Goal: Task Accomplishment & Management: Manage account settings

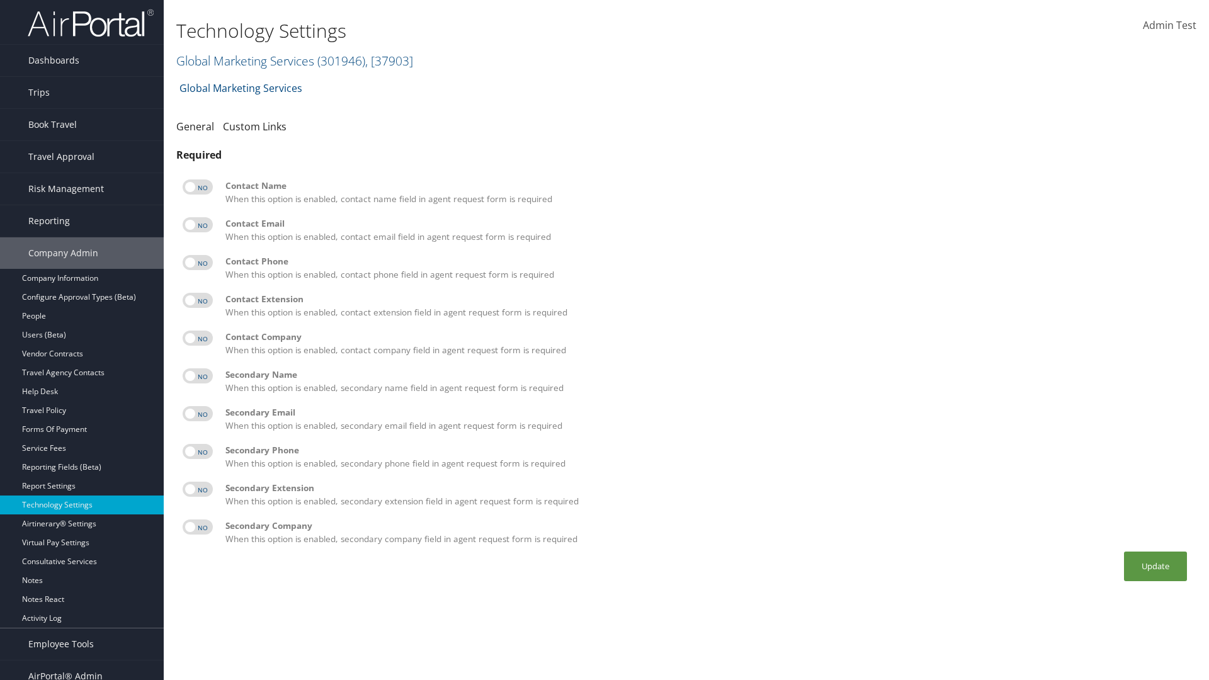
click at [198, 187] on label at bounding box center [198, 186] width 30 height 15
click at [197, 187] on input "checkbox" at bounding box center [193, 189] width 8 height 8
checkbox input "true"
click at [198, 225] on label at bounding box center [198, 224] width 30 height 15
click at [197, 225] on input "checkbox" at bounding box center [193, 227] width 8 height 8
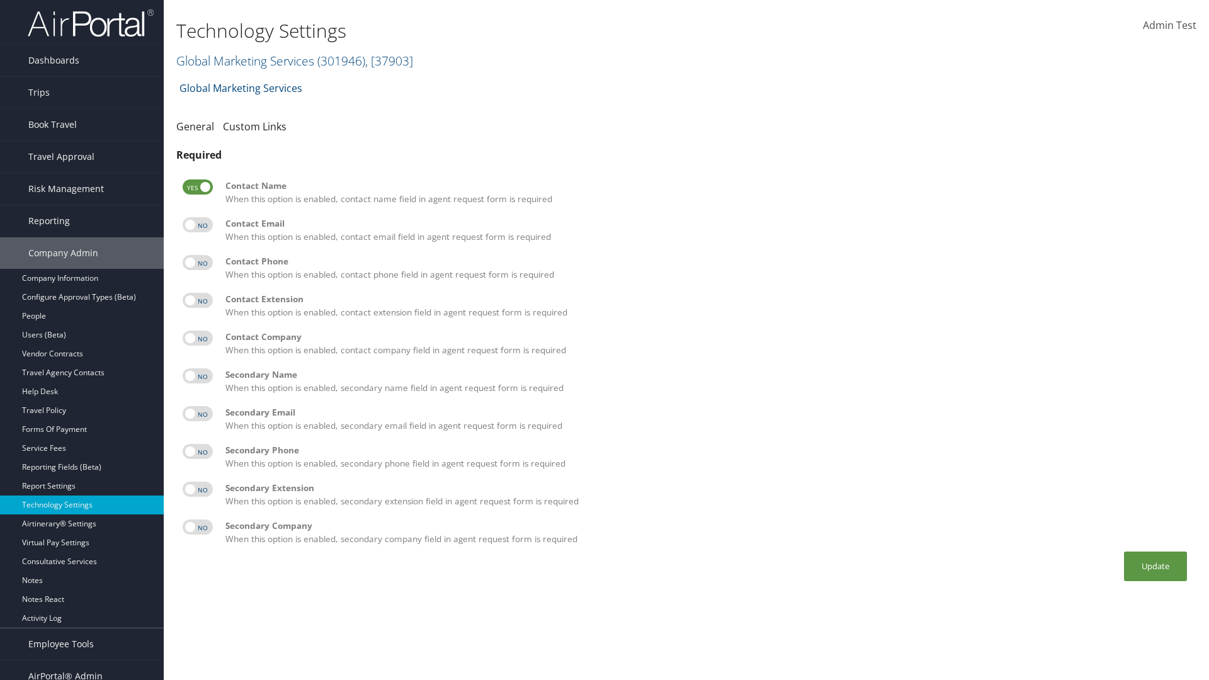
checkbox input "true"
click at [198, 263] on label at bounding box center [198, 262] width 30 height 15
click at [197, 263] on input "checkbox" at bounding box center [193, 265] width 8 height 8
checkbox input "true"
click at [198, 300] on label at bounding box center [198, 300] width 30 height 15
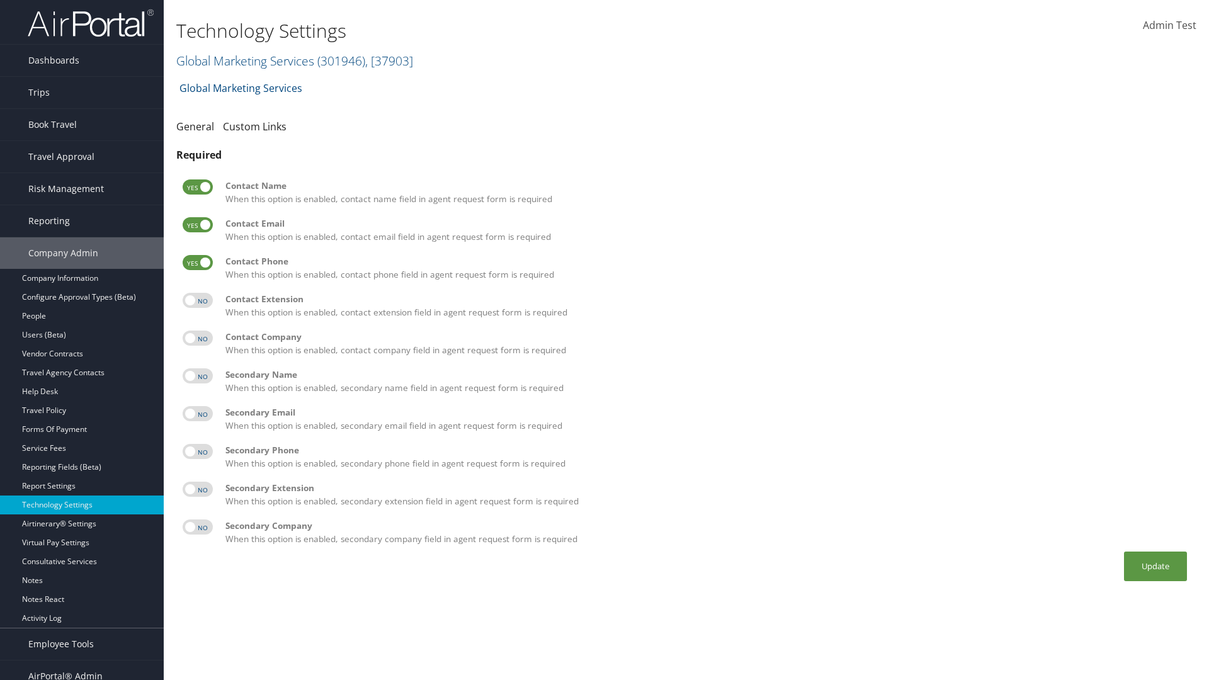
click at [197, 300] on input "checkbox" at bounding box center [193, 303] width 8 height 8
checkbox input "true"
click at [198, 338] on label at bounding box center [198, 338] width 30 height 15
click at [197, 338] on input "checkbox" at bounding box center [193, 340] width 8 height 8
checkbox input "true"
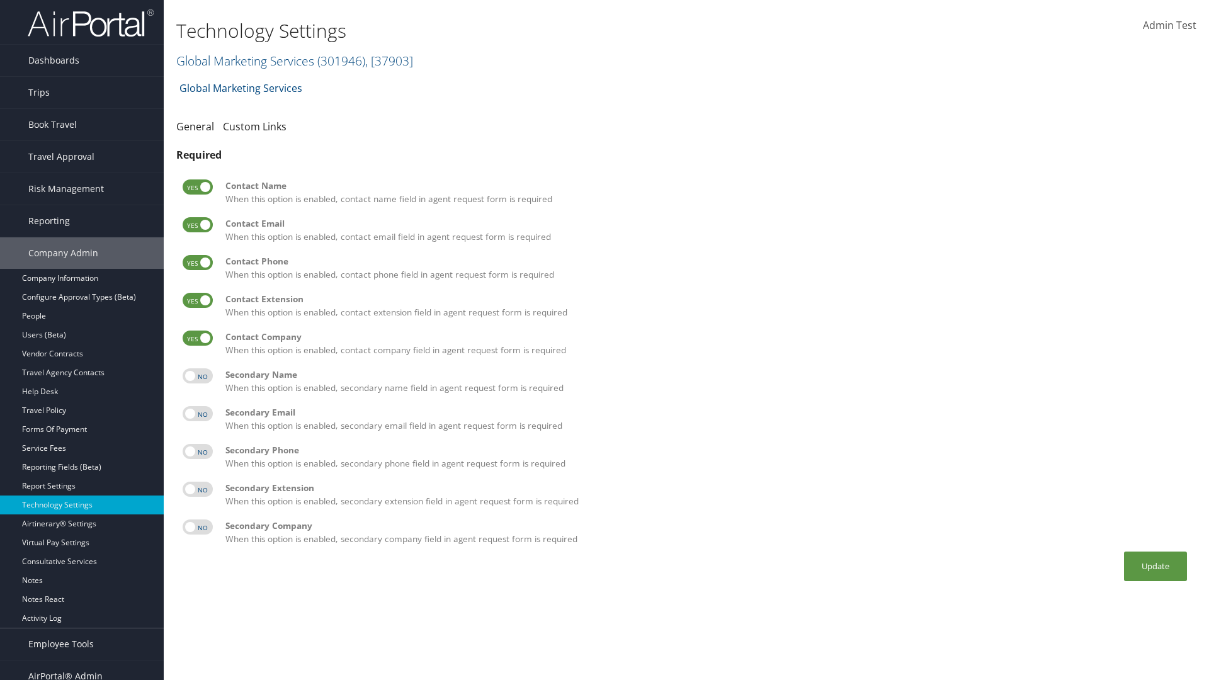
click at [198, 376] on label at bounding box center [198, 375] width 30 height 15
click at [197, 376] on input "checkbox" at bounding box center [193, 378] width 8 height 8
checkbox input "true"
click at [198, 414] on label at bounding box center [198, 413] width 30 height 15
click at [197, 414] on input "checkbox" at bounding box center [193, 416] width 8 height 8
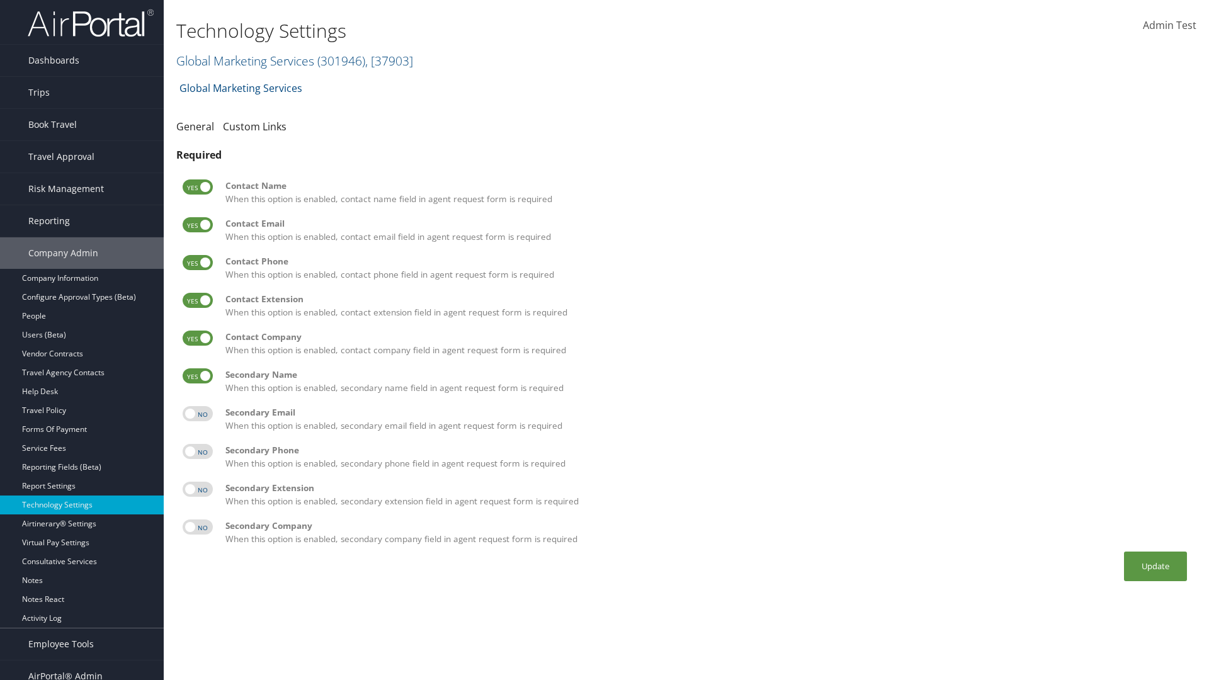
checkbox input "true"
click at [198, 452] on label at bounding box center [198, 451] width 30 height 15
click at [197, 452] on input "checkbox" at bounding box center [193, 454] width 8 height 8
checkbox input "true"
click at [198, 489] on label at bounding box center [198, 489] width 30 height 15
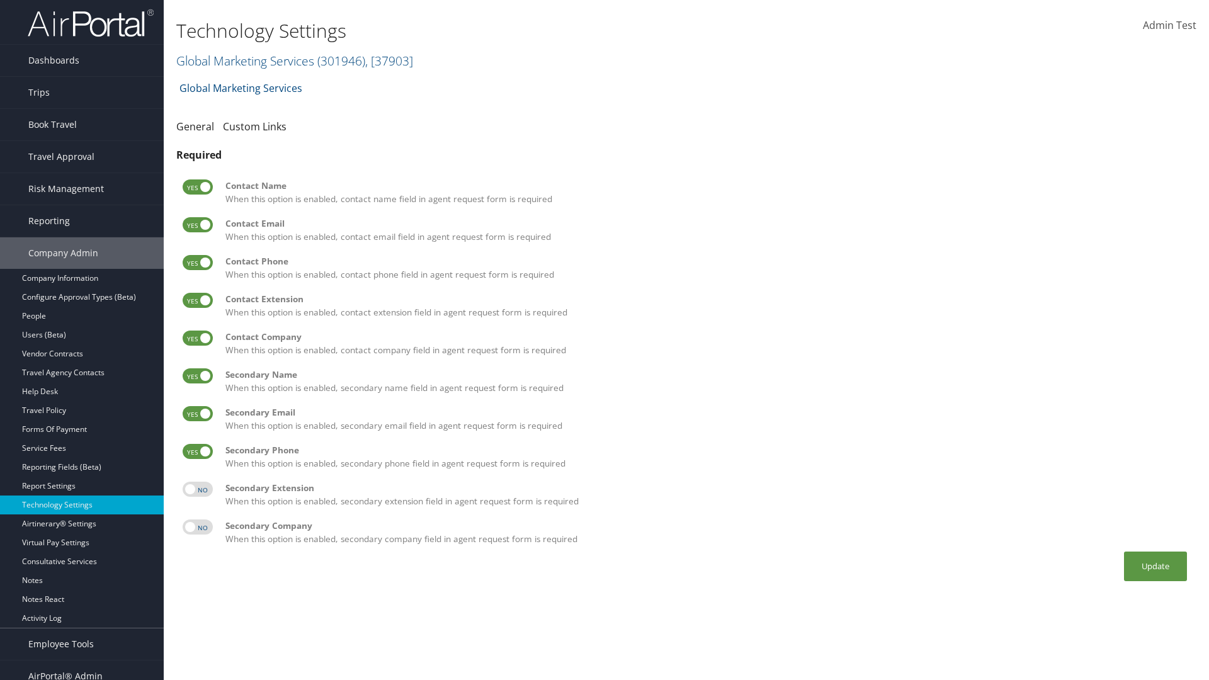
click at [197, 489] on input "checkbox" at bounding box center [193, 491] width 8 height 8
checkbox input "true"
click at [198, 527] on label at bounding box center [198, 527] width 30 height 15
click at [197, 527] on input "checkbox" at bounding box center [193, 529] width 8 height 8
checkbox input "true"
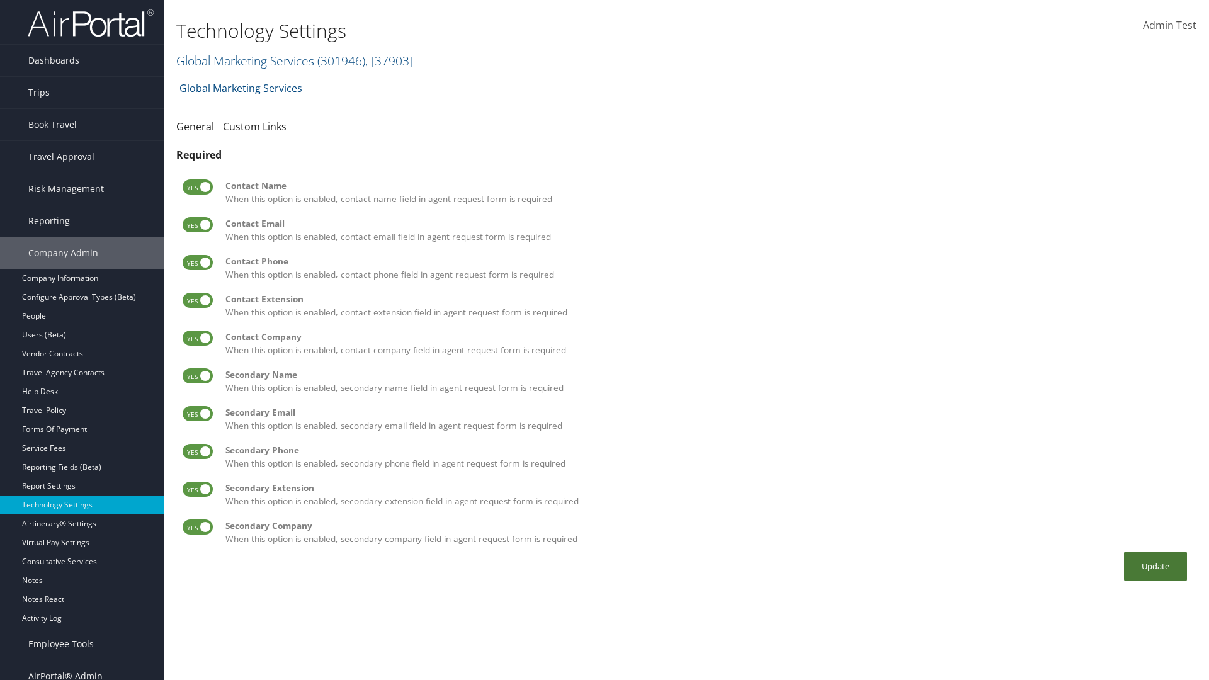
click at [1156, 566] on button "Update" at bounding box center [1155, 567] width 63 height 30
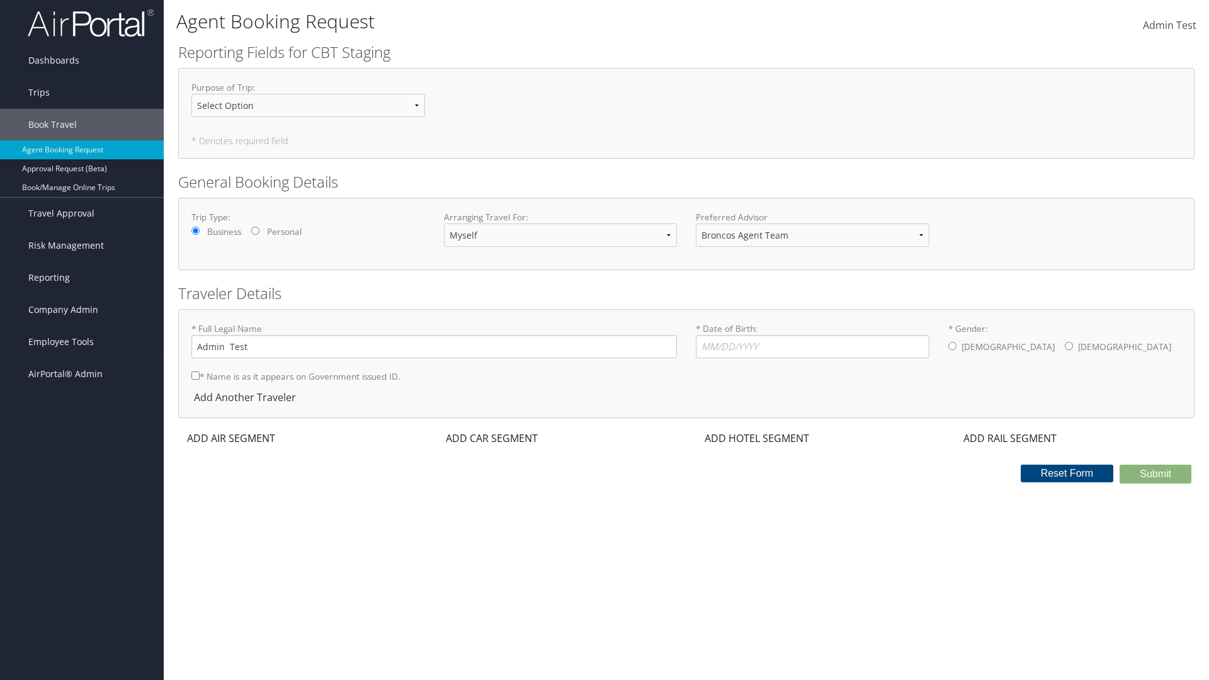
click at [231, 438] on div "ADD AIR SEGMENT" at bounding box center [229, 438] width 103 height 15
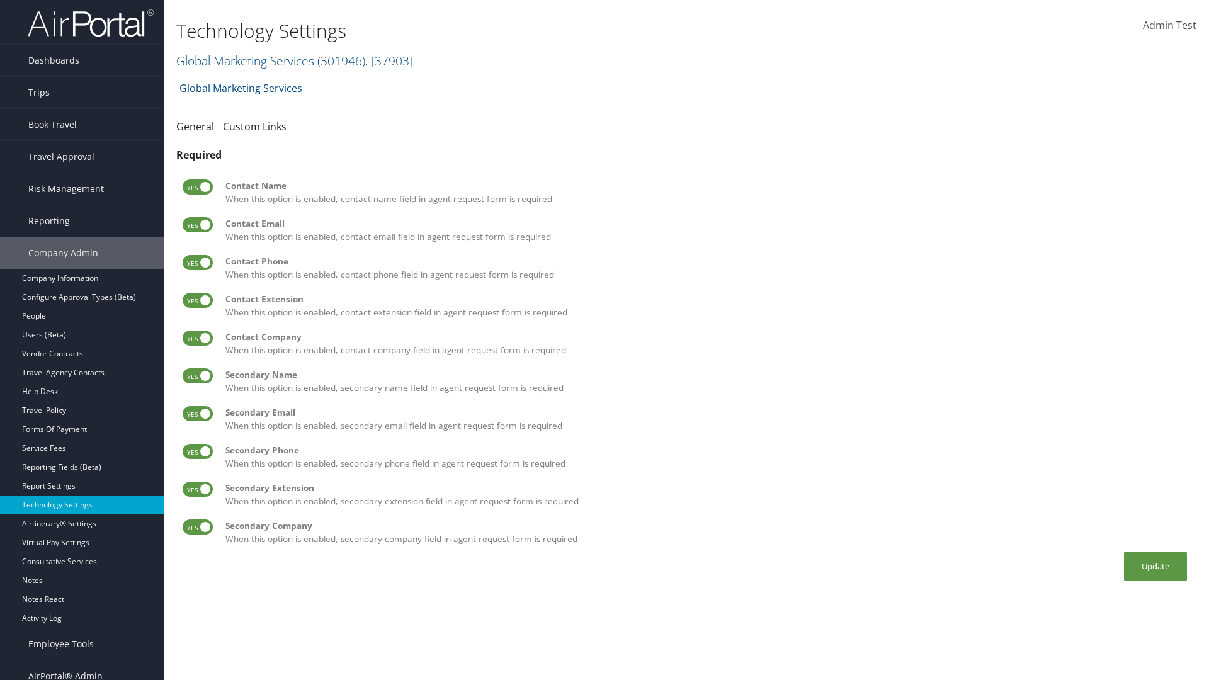
click at [198, 187] on label at bounding box center [198, 186] width 30 height 15
click at [197, 187] on input "checkbox" at bounding box center [193, 189] width 8 height 8
checkbox input "false"
click at [198, 225] on label at bounding box center [198, 224] width 30 height 15
click at [197, 225] on input "checkbox" at bounding box center [193, 227] width 8 height 8
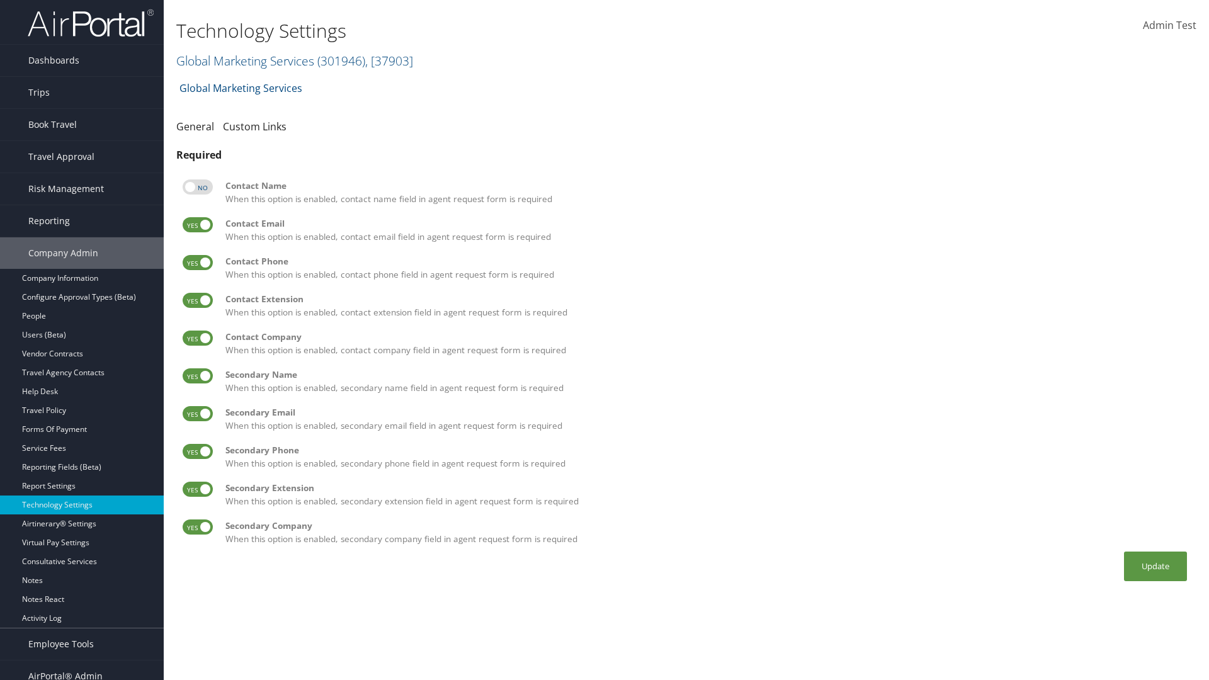
checkbox input "false"
click at [198, 263] on label at bounding box center [198, 262] width 30 height 15
click at [197, 263] on input "checkbox" at bounding box center [193, 265] width 8 height 8
checkbox input "false"
click at [198, 300] on label at bounding box center [198, 300] width 30 height 15
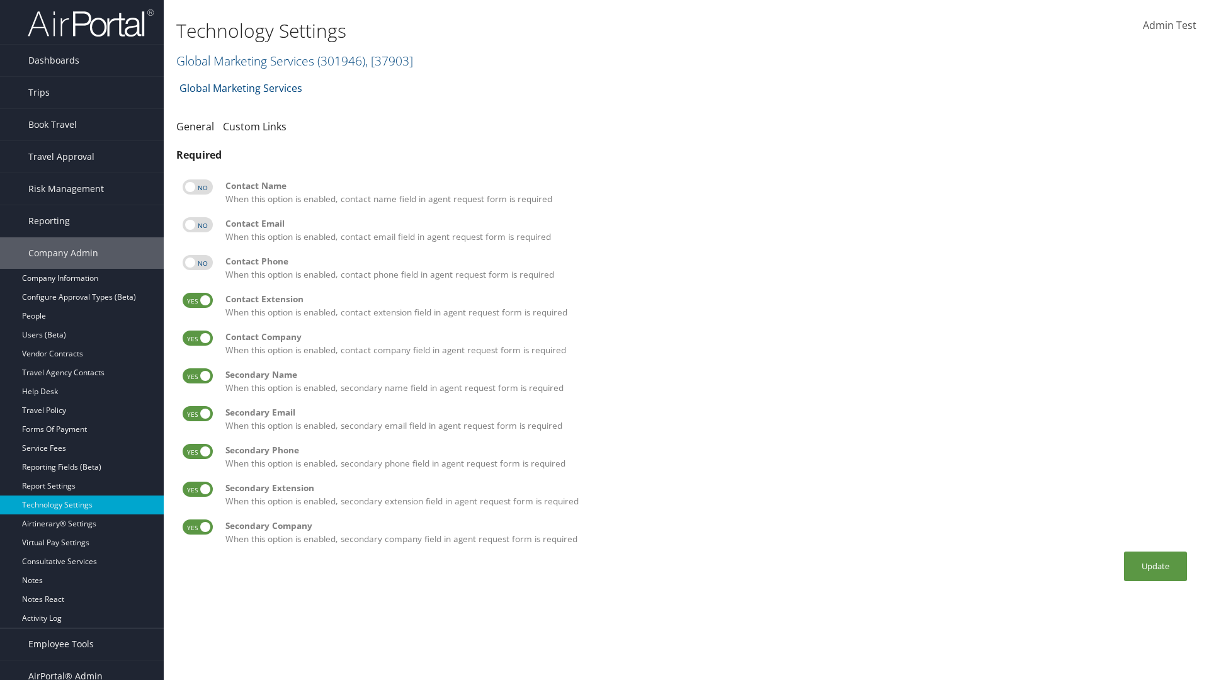
click at [197, 300] on input "checkbox" at bounding box center [193, 303] width 8 height 8
checkbox input "false"
click at [198, 338] on label at bounding box center [198, 338] width 30 height 15
click at [197, 338] on input "checkbox" at bounding box center [193, 340] width 8 height 8
checkbox input "false"
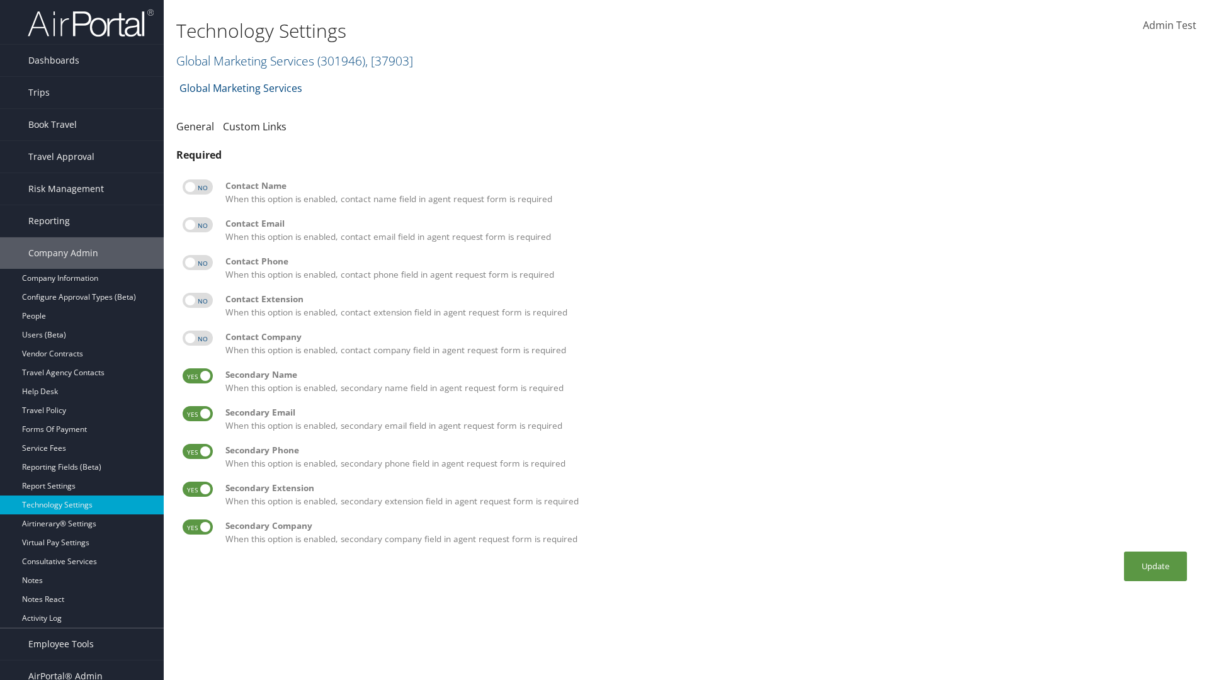
click at [198, 376] on label at bounding box center [198, 375] width 30 height 15
click at [197, 376] on input "checkbox" at bounding box center [193, 378] width 8 height 8
checkbox input "false"
click at [198, 414] on label at bounding box center [198, 413] width 30 height 15
click at [197, 414] on input "checkbox" at bounding box center [193, 416] width 8 height 8
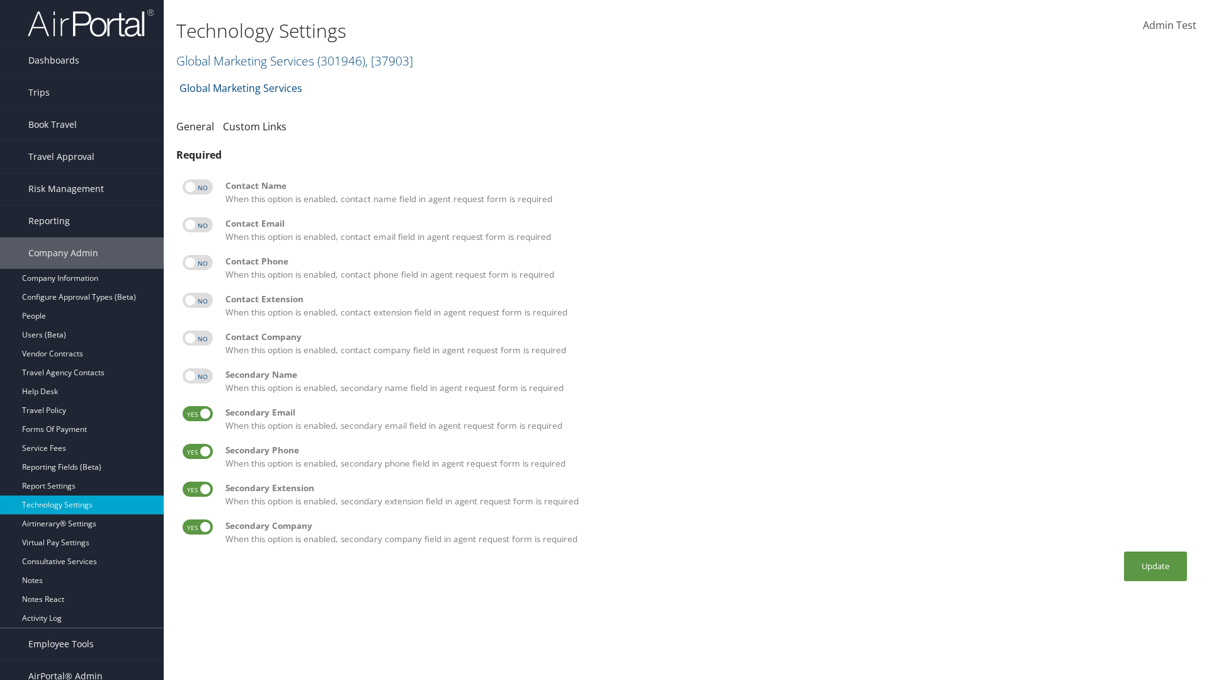
checkbox input "false"
click at [198, 452] on label at bounding box center [198, 451] width 30 height 15
click at [197, 452] on input "checkbox" at bounding box center [193, 454] width 8 height 8
checkbox input "false"
click at [198, 489] on label at bounding box center [198, 489] width 30 height 15
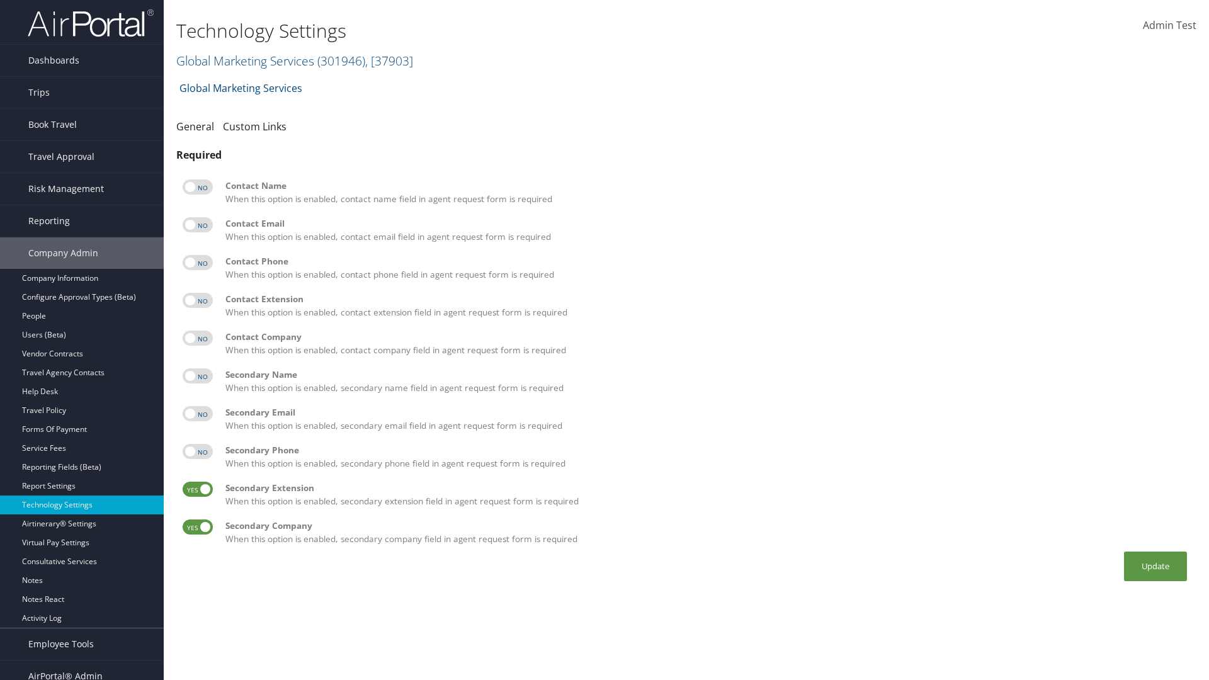
click at [197, 489] on input "checkbox" at bounding box center [193, 491] width 8 height 8
checkbox input "false"
click at [198, 527] on label at bounding box center [198, 527] width 30 height 15
click at [197, 527] on input "checkbox" at bounding box center [193, 529] width 8 height 8
checkbox input "false"
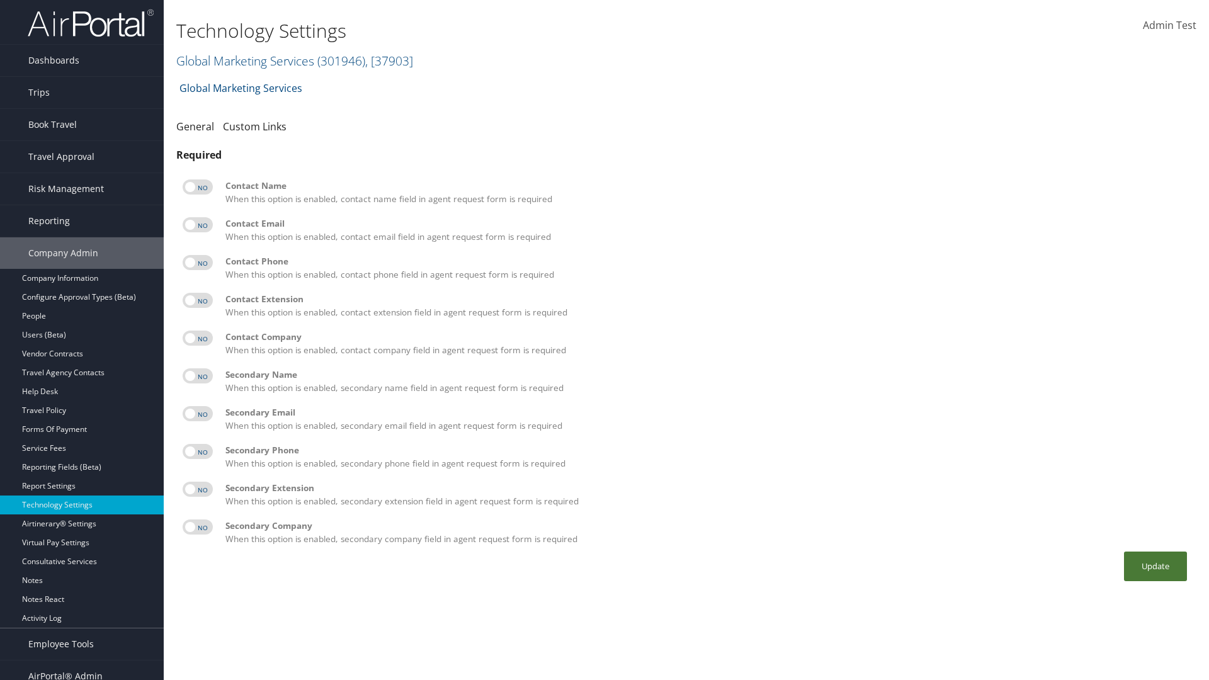
click at [1156, 566] on button "Update" at bounding box center [1155, 567] width 63 height 30
